Goal: Find specific page/section: Find specific page/section

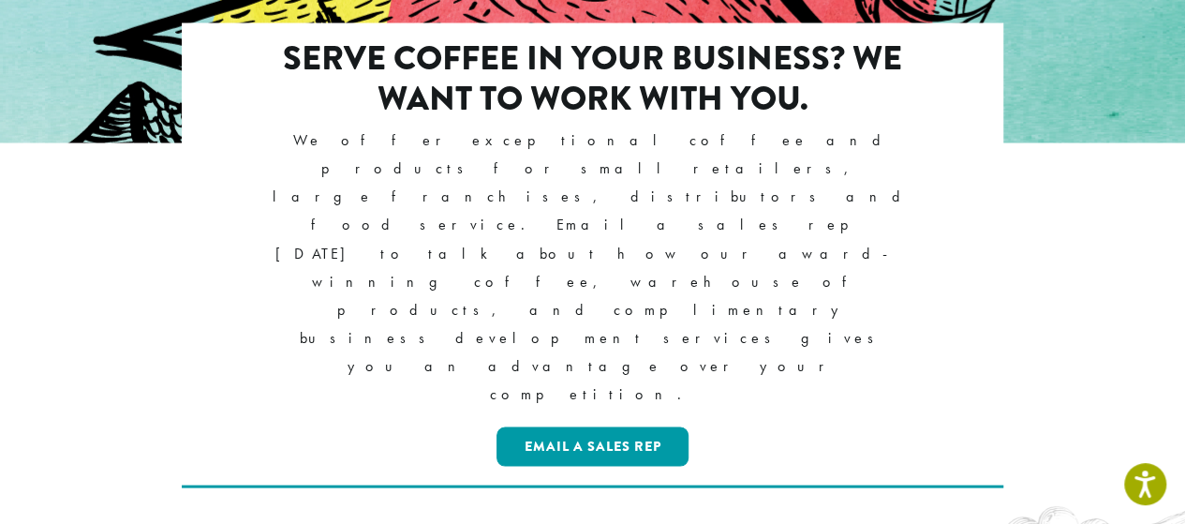
scroll to position [1686, 0]
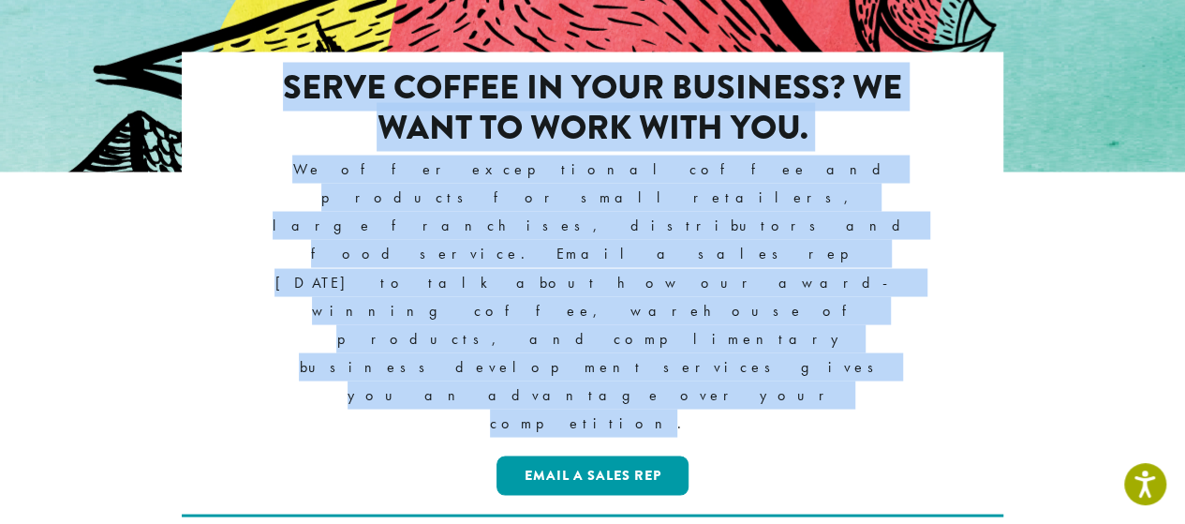
copy div "Serve coffee in your business? We want to work with you. We offer exceptional c…"
drag, startPoint x: 279, startPoint y: 65, endPoint x: 824, endPoint y: 215, distance: 565.5
click at [824, 215] on div "Serve coffee in your business? We want to work with you. We offer exceptional c…" at bounding box center [592, 283] width 661 height 432
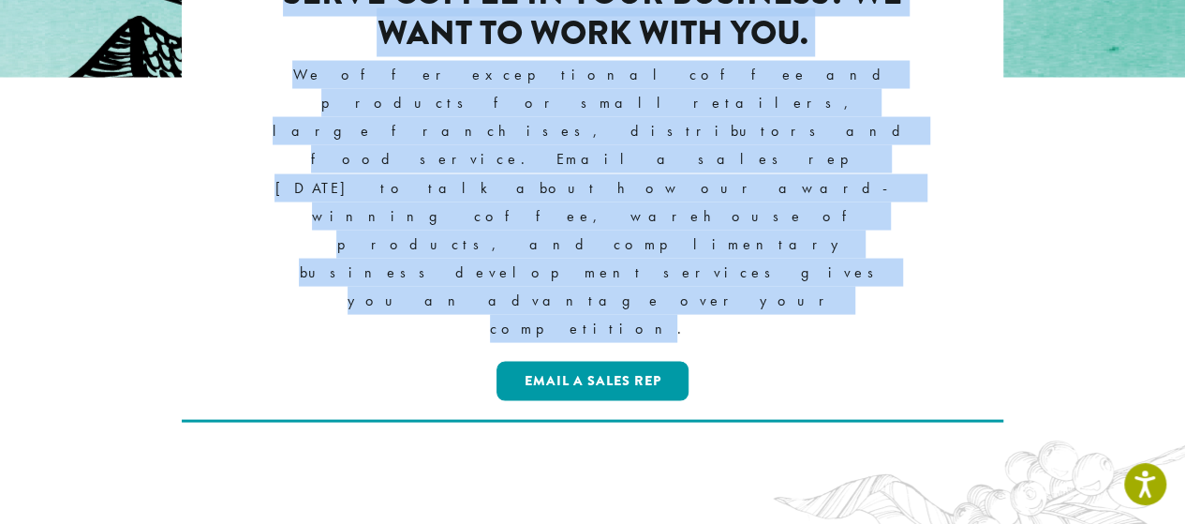
click at [444, 245] on div "Serve coffee in your business? We want to work with you. We offer exceptional c…" at bounding box center [593, 228] width 1124 height 540
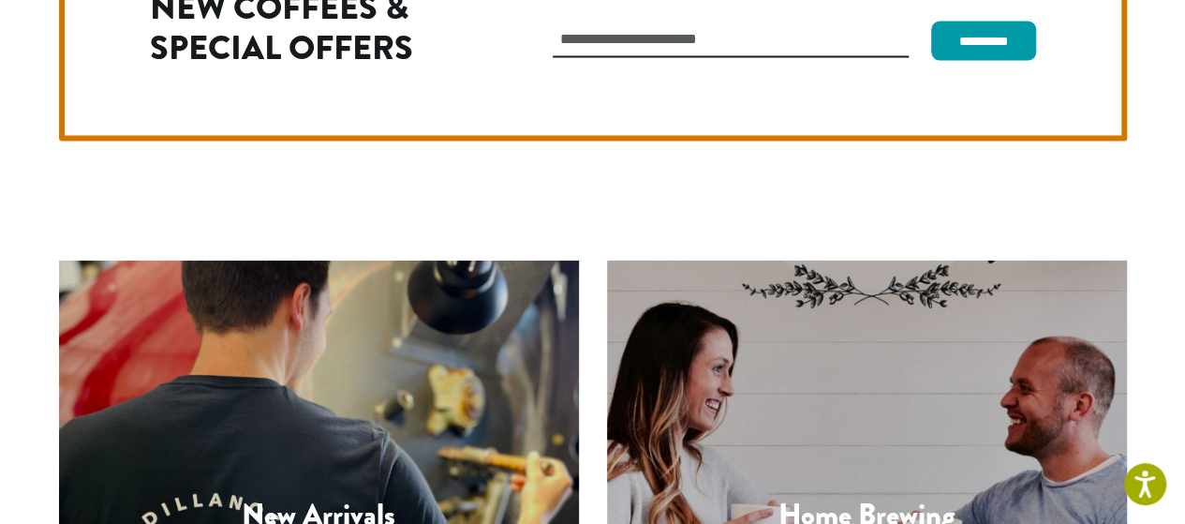
scroll to position [5326, 0]
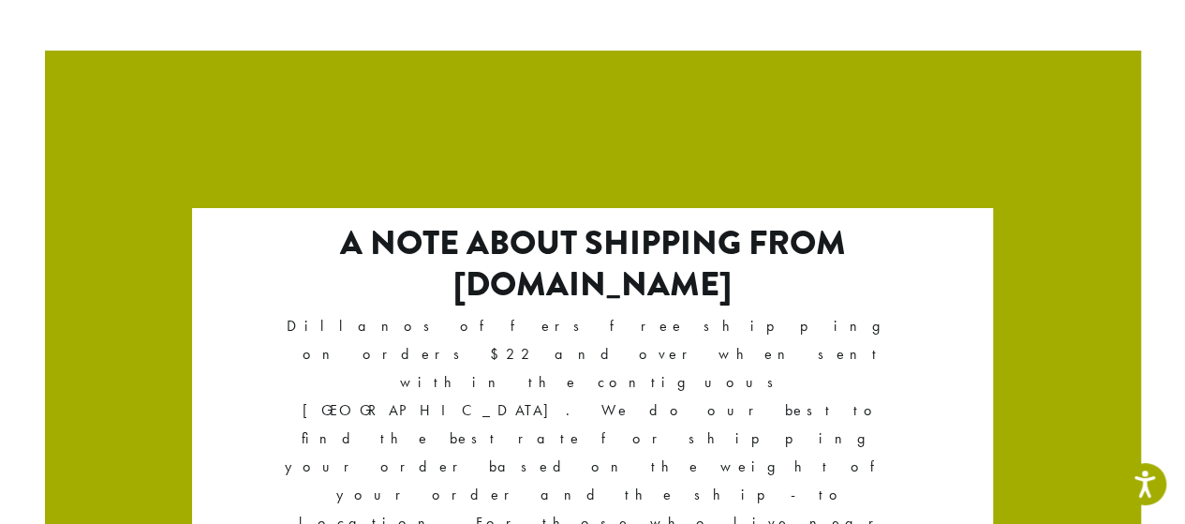
scroll to position [3435, 0]
